Goal: Information Seeking & Learning: Learn about a topic

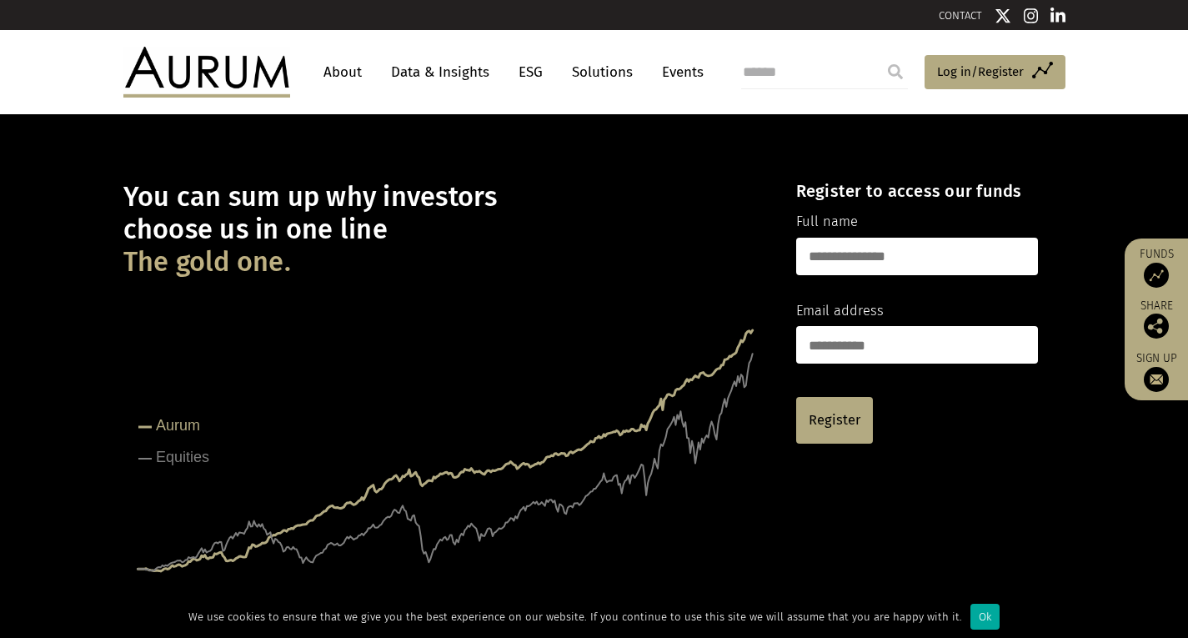
click at [478, 83] on link "Data & Insights" at bounding box center [440, 72] width 115 height 31
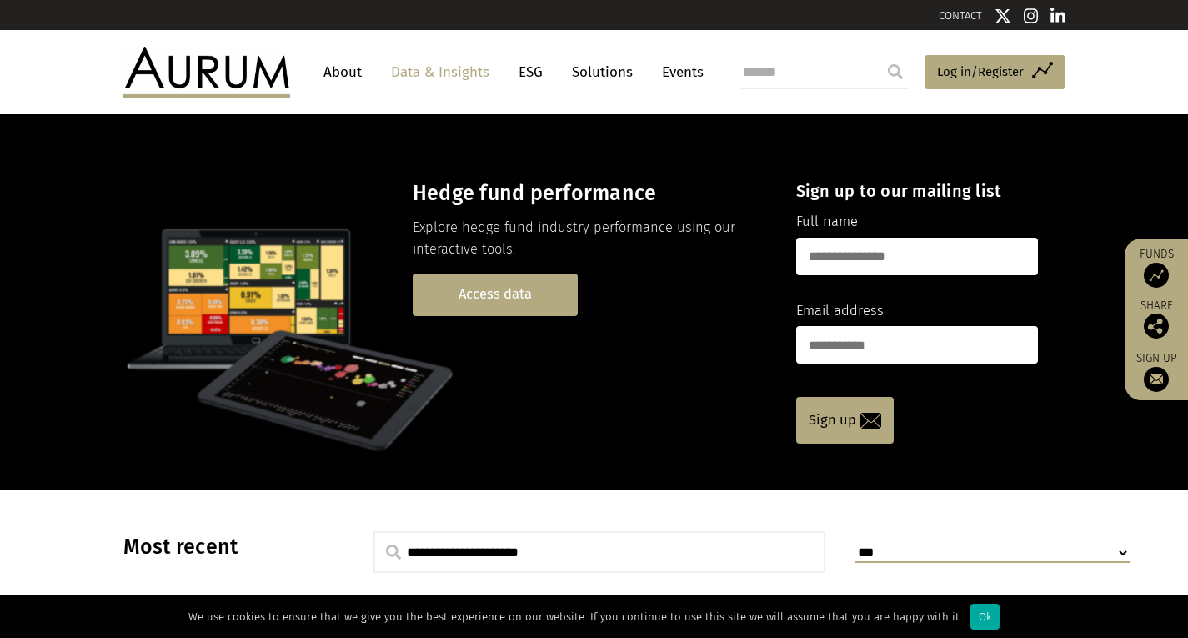
click at [551, 290] on link "Access data" at bounding box center [495, 294] width 165 height 43
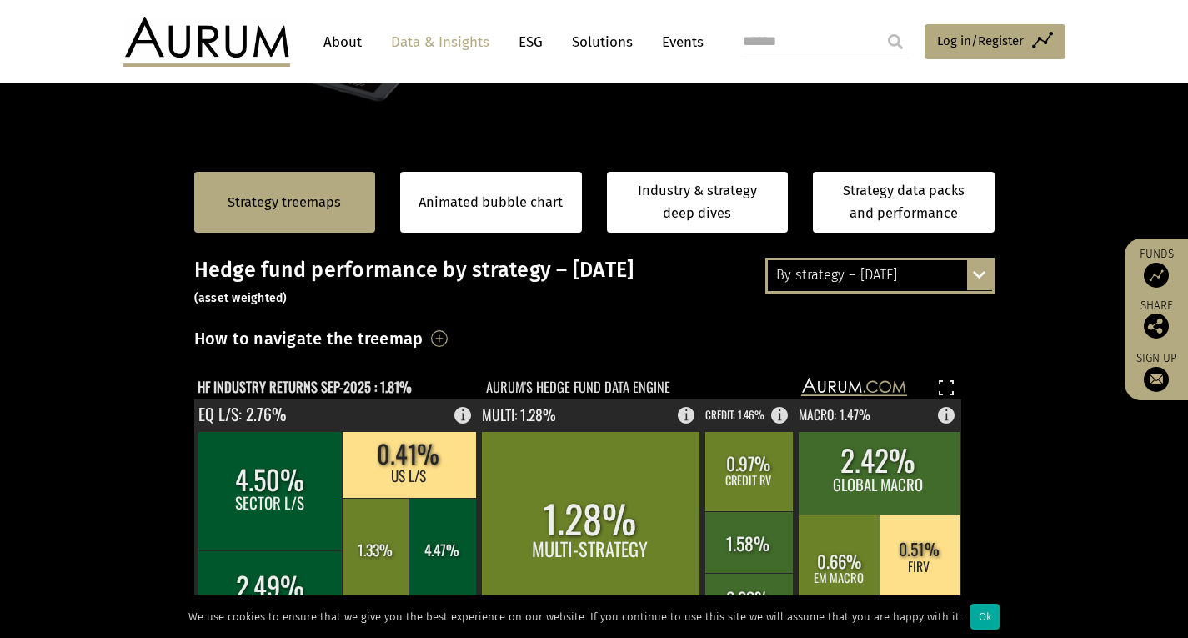
scroll to position [167, 0]
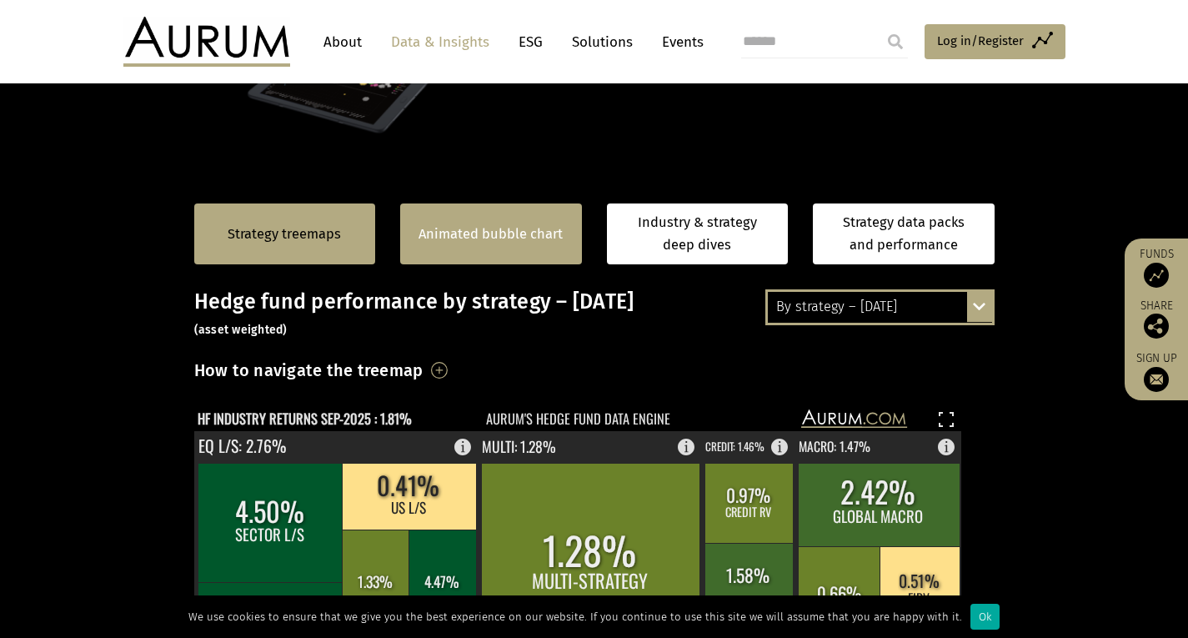
click at [511, 246] on div "Animated bubble chart" at bounding box center [491, 233] width 182 height 61
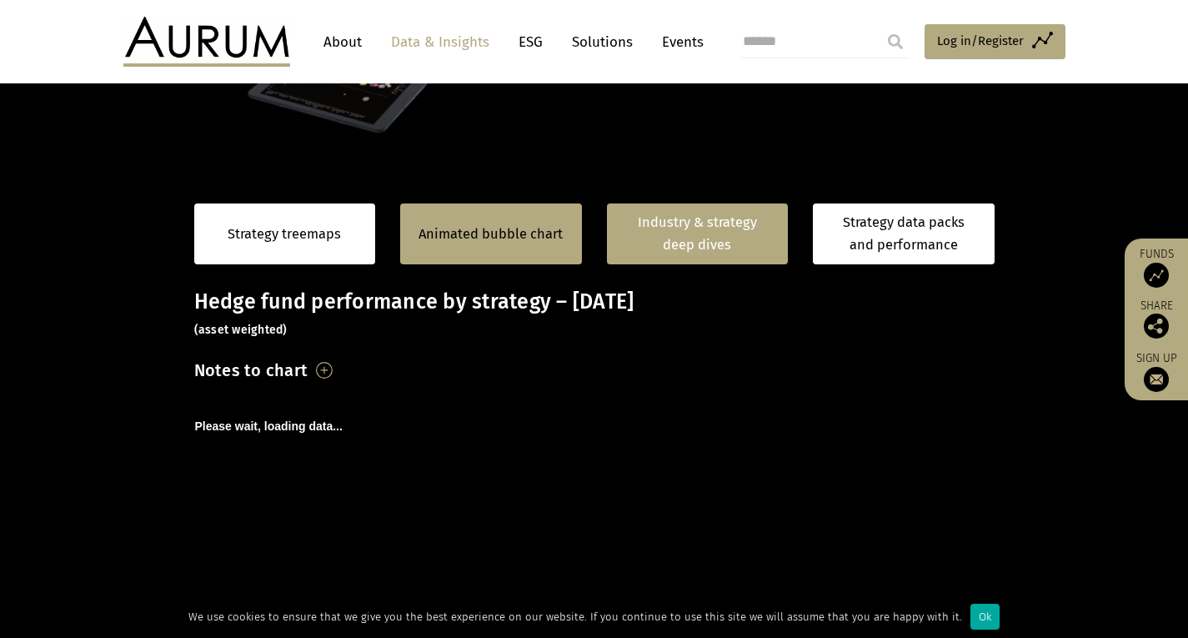
click at [665, 248] on link "Industry & strategy deep dives" at bounding box center [698, 233] width 182 height 61
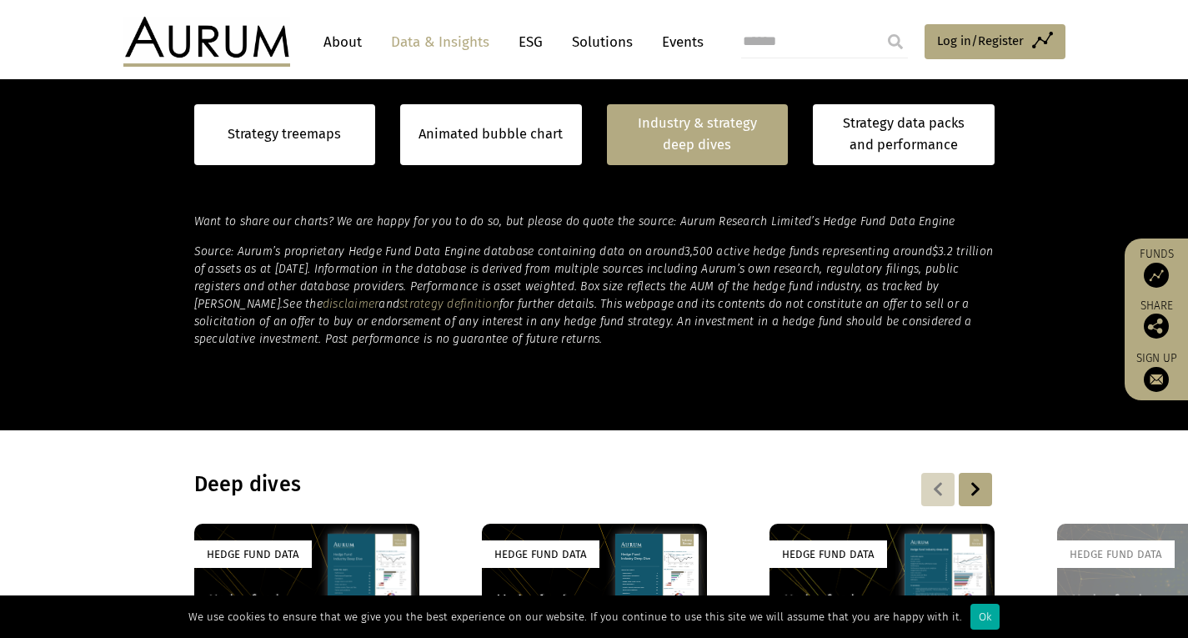
scroll to position [776, 0]
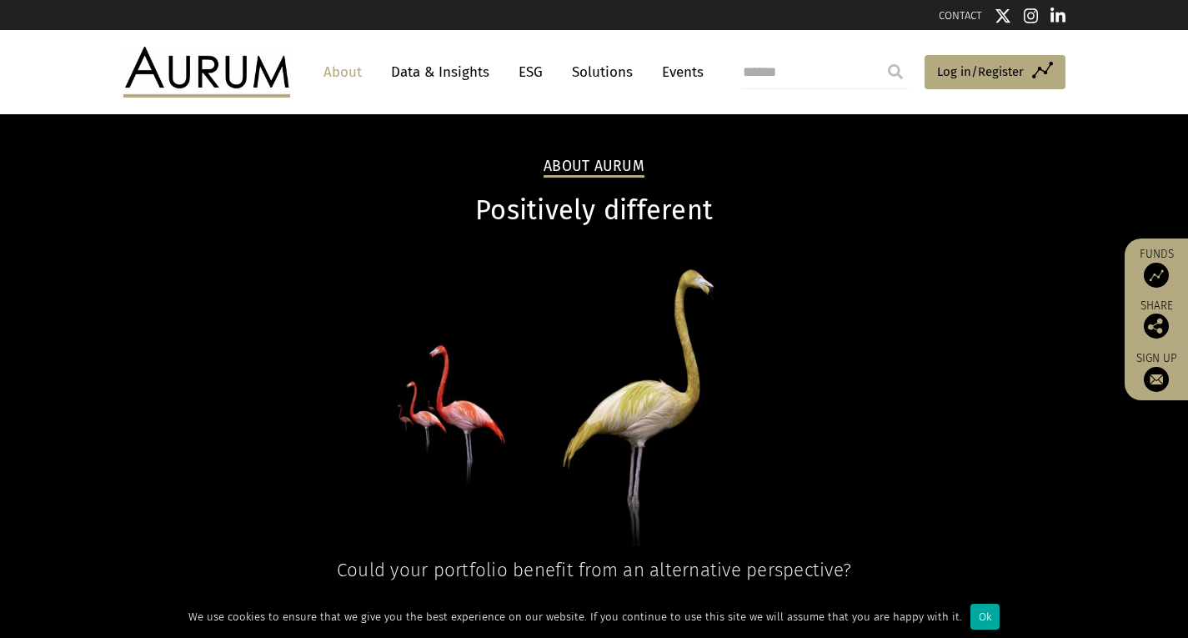
click at [251, 72] on img at bounding box center [206, 72] width 167 height 50
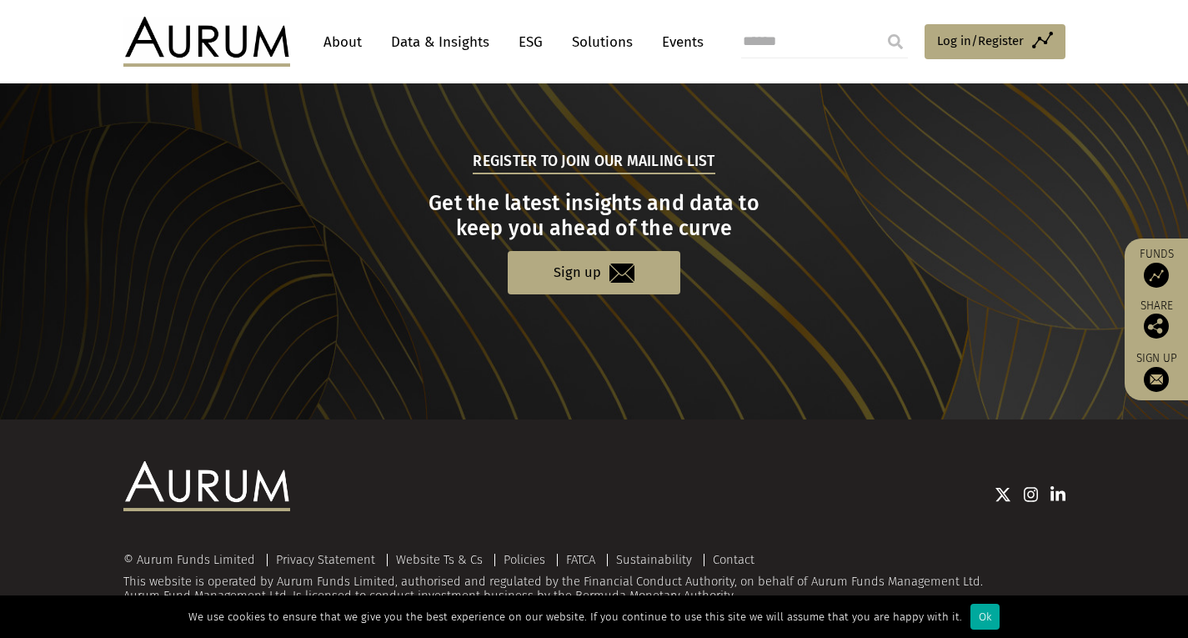
scroll to position [1678, 0]
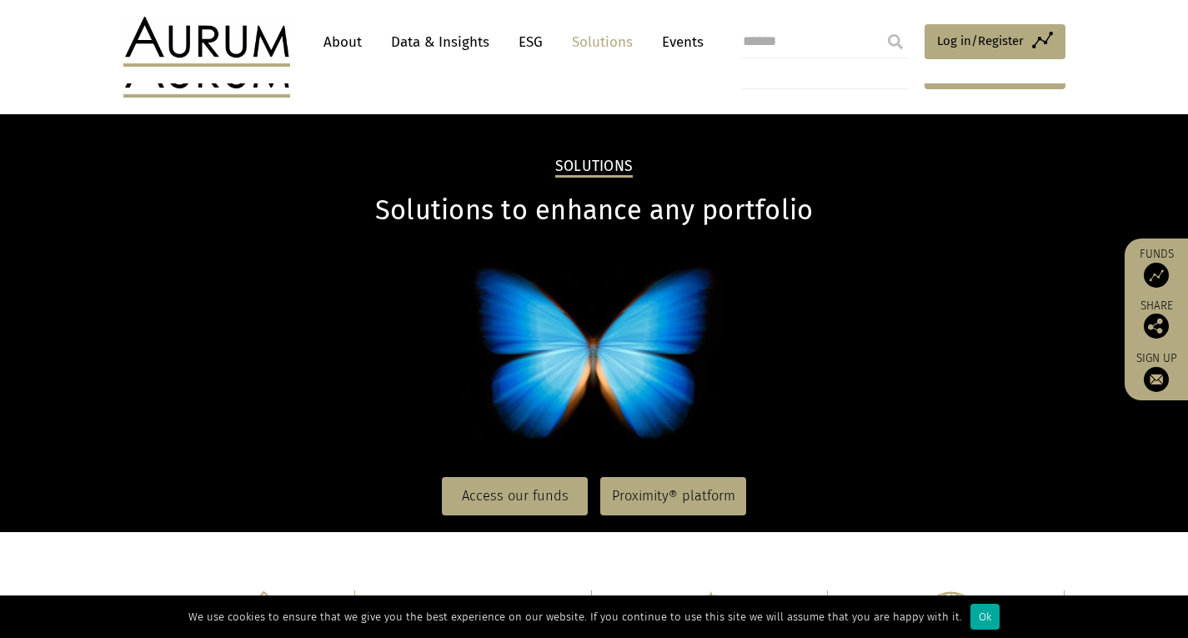
scroll to position [833, 0]
